Goal: Contribute content: Contribute content

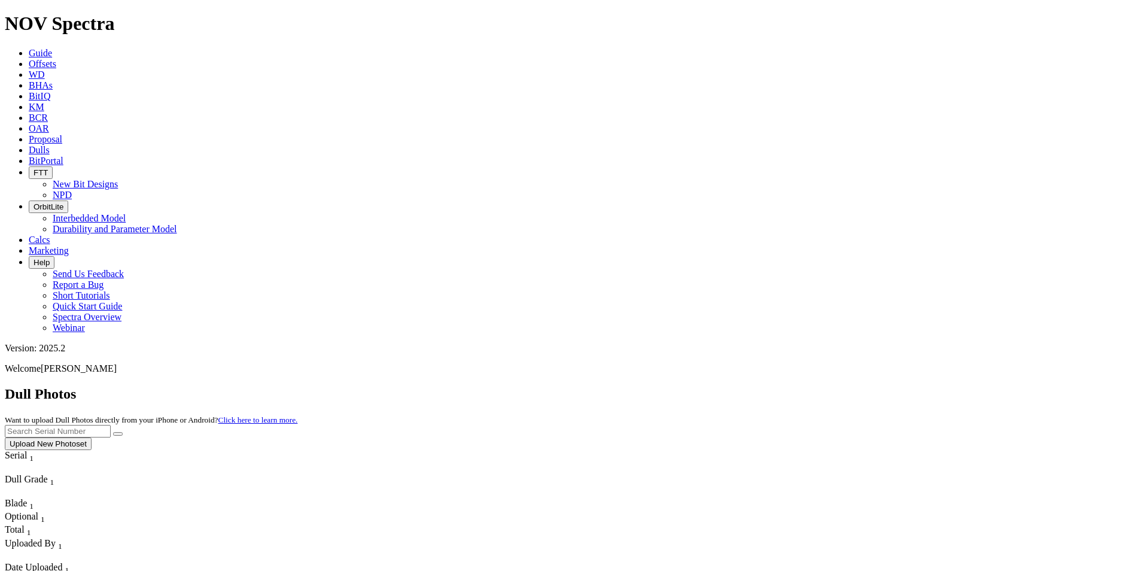
click at [92, 437] on button "Upload New Photoset" at bounding box center [48, 443] width 87 height 13
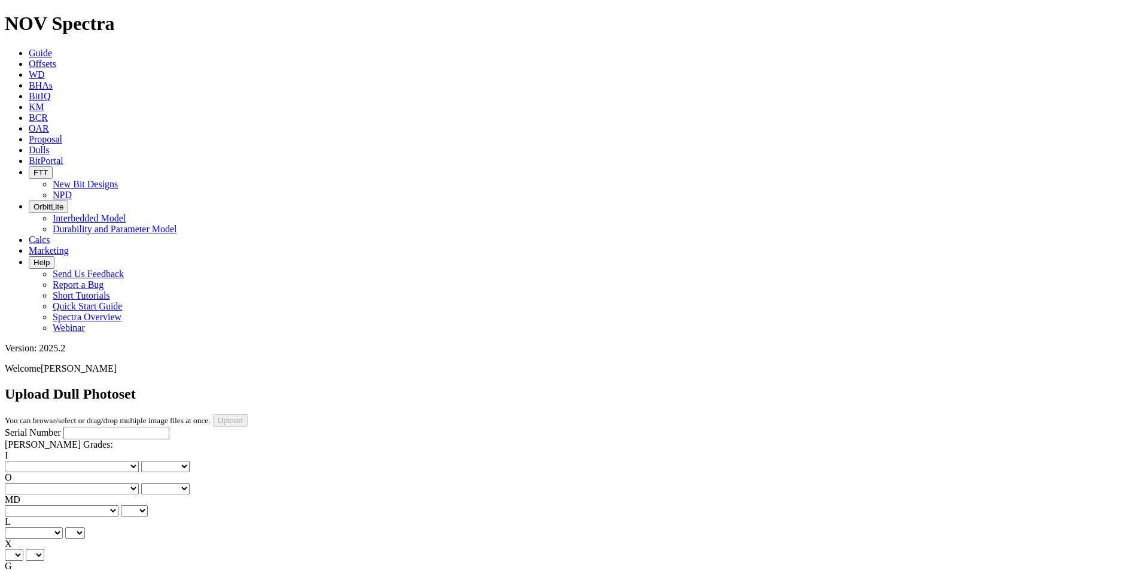
scroll to position [262, 0]
